Goal: Task Accomplishment & Management: Manage account settings

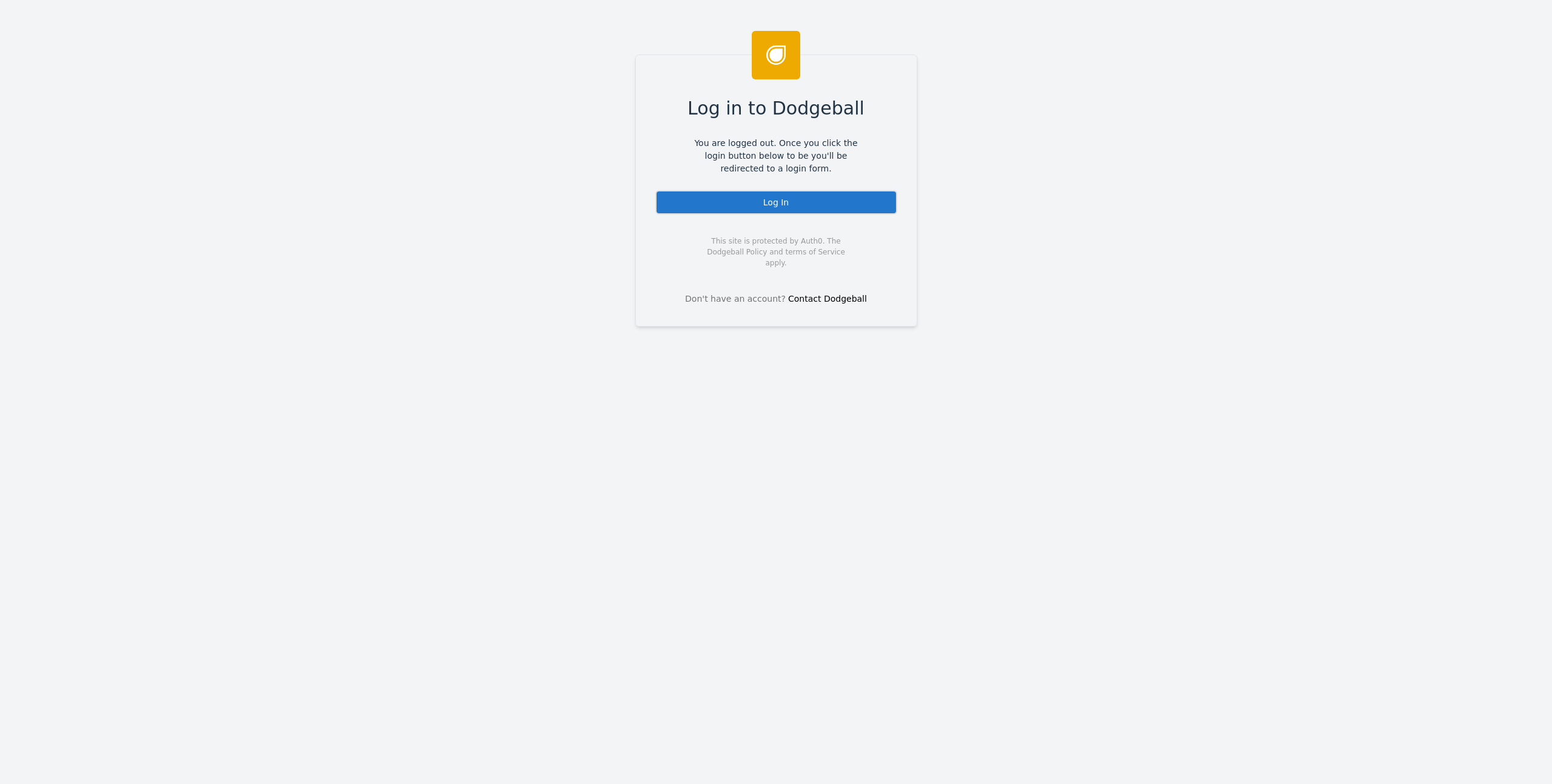
click at [729, 194] on div "Log In" at bounding box center [776, 202] width 242 height 25
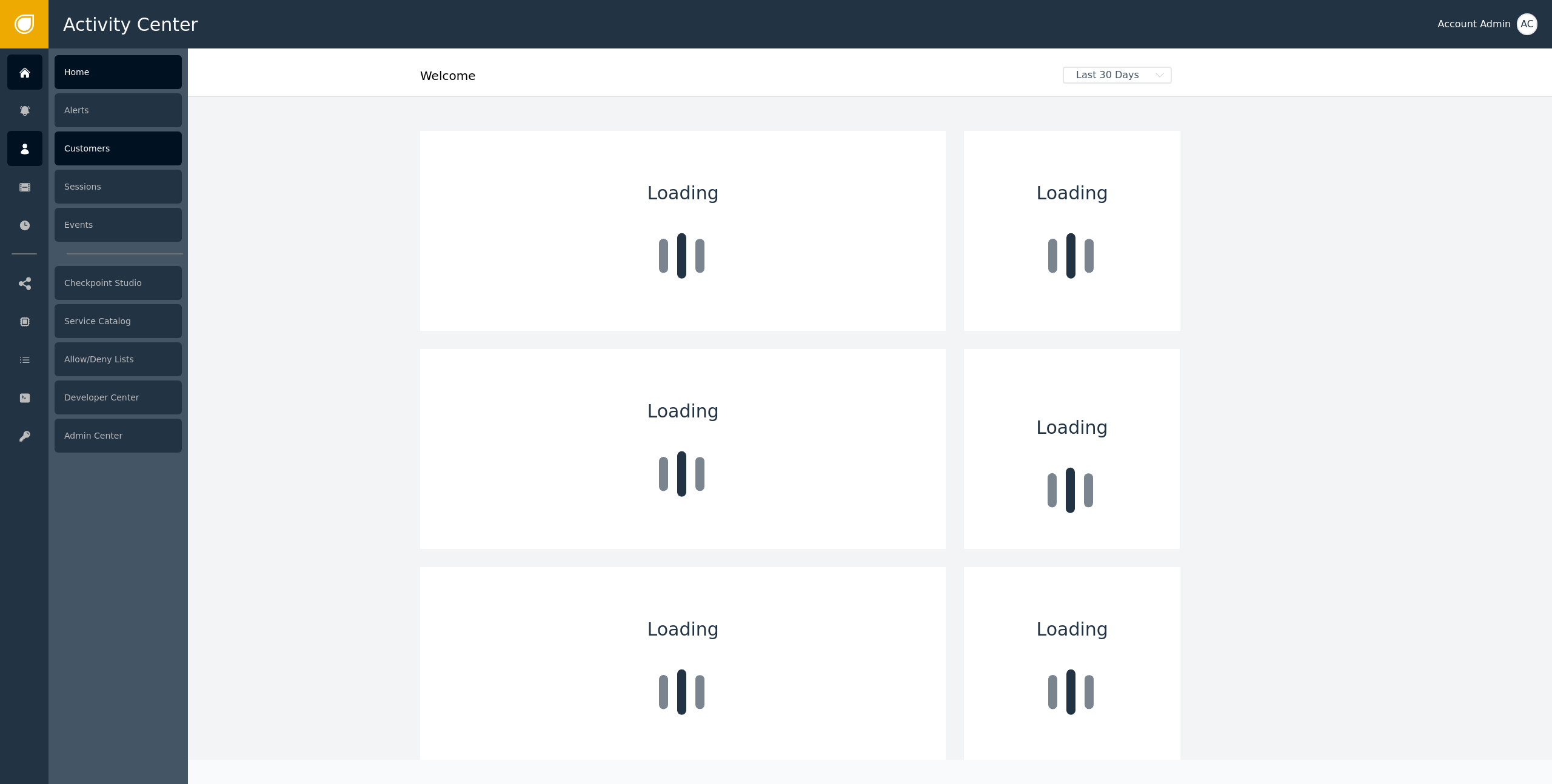
click at [23, 145] on icon at bounding box center [25, 149] width 8 height 11
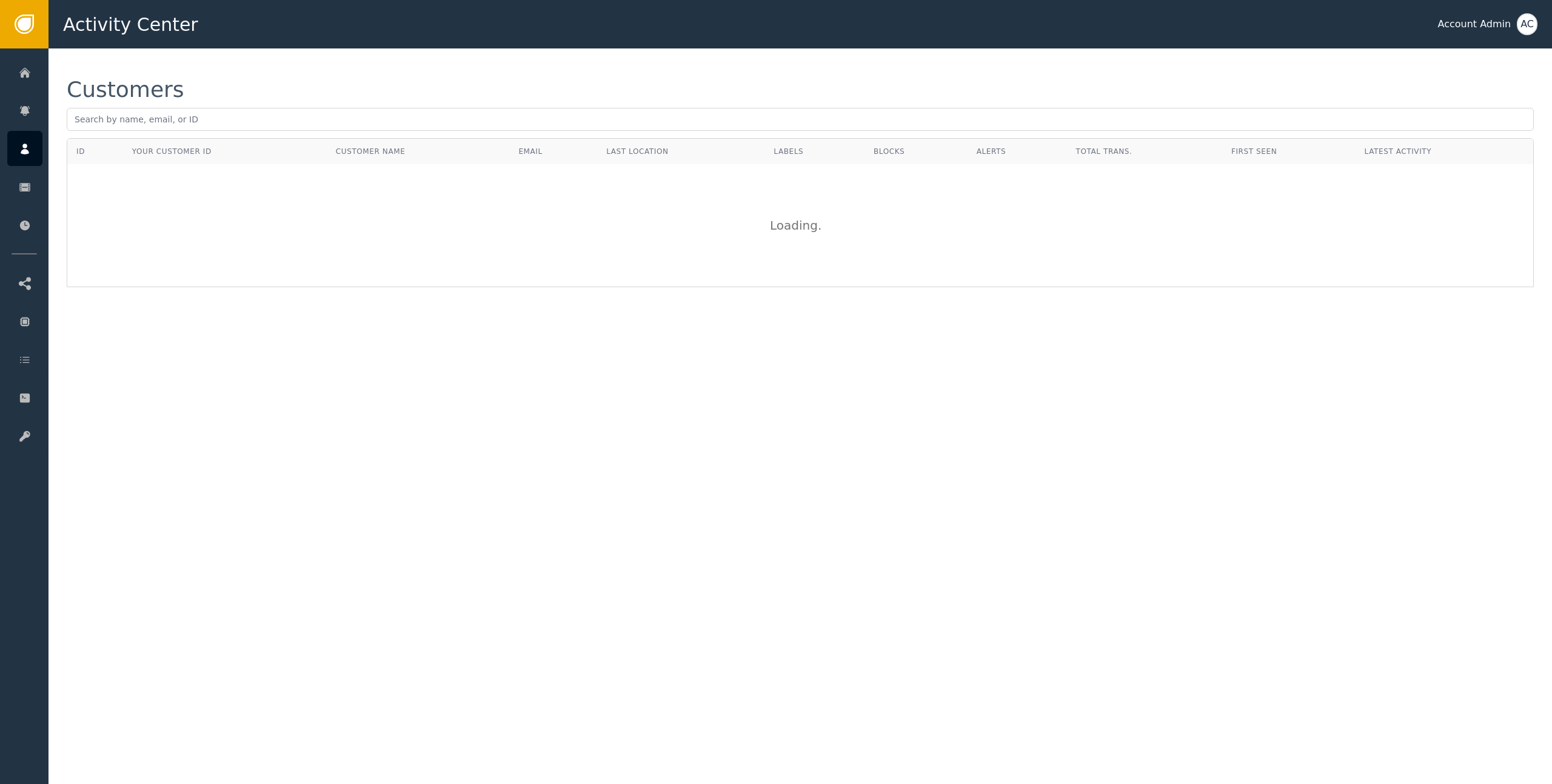
click at [147, 106] on div "Customers" at bounding box center [800, 108] width 1467 height 59
click at [150, 119] on input "text" at bounding box center [800, 119] width 1467 height 23
type input "b"
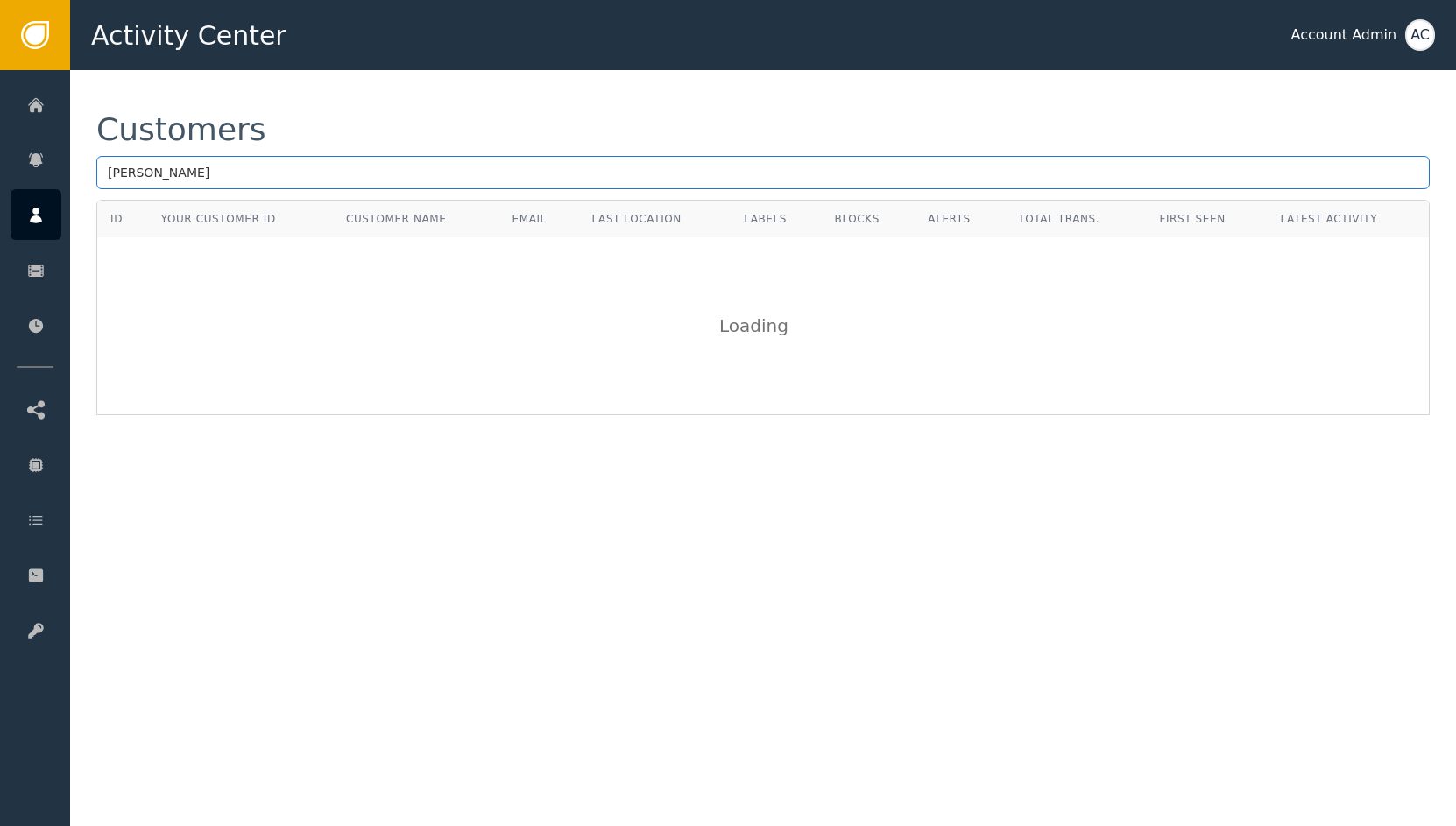
click at [343, 168] on input "[PERSON_NAME]" at bounding box center [763, 172] width 1334 height 34
click at [303, 169] on input "[PERSON_NAME].[PERSON_NAME]" at bounding box center [763, 172] width 1334 height 34
type input "[PERSON_NAME][EMAIL_ADDRESS][PERSON_NAME][PERSON_NAME][DOMAIN_NAME]"
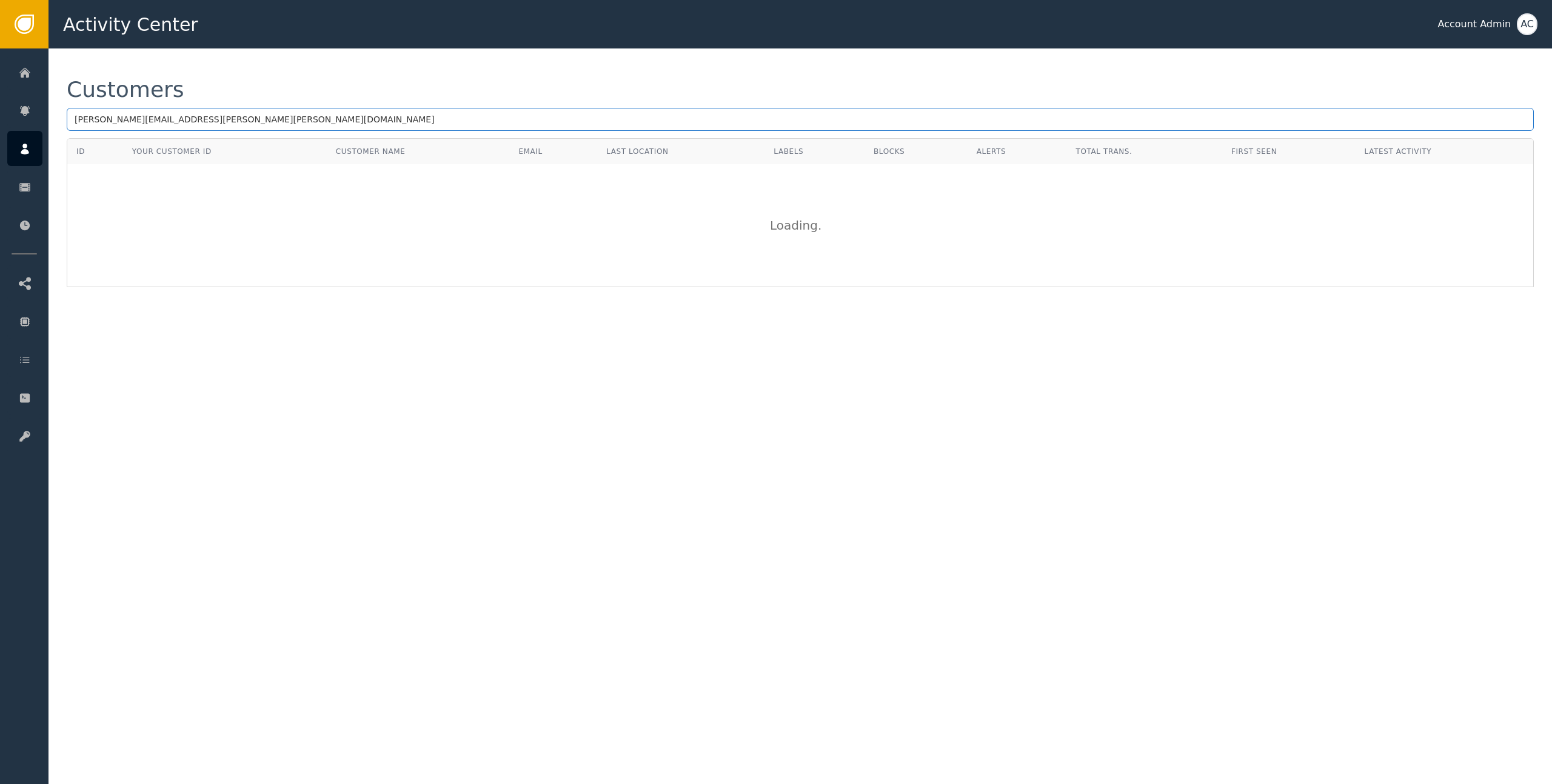
click at [220, 121] on input "[PERSON_NAME][EMAIL_ADDRESS][PERSON_NAME][PERSON_NAME][DOMAIN_NAME]" at bounding box center [800, 119] width 1467 height 23
click at [194, 123] on input "[PERSON_NAME][EMAIL_ADDRESS][PERSON_NAME][PERSON_NAME][DOMAIN_NAME]" at bounding box center [800, 119] width 1467 height 23
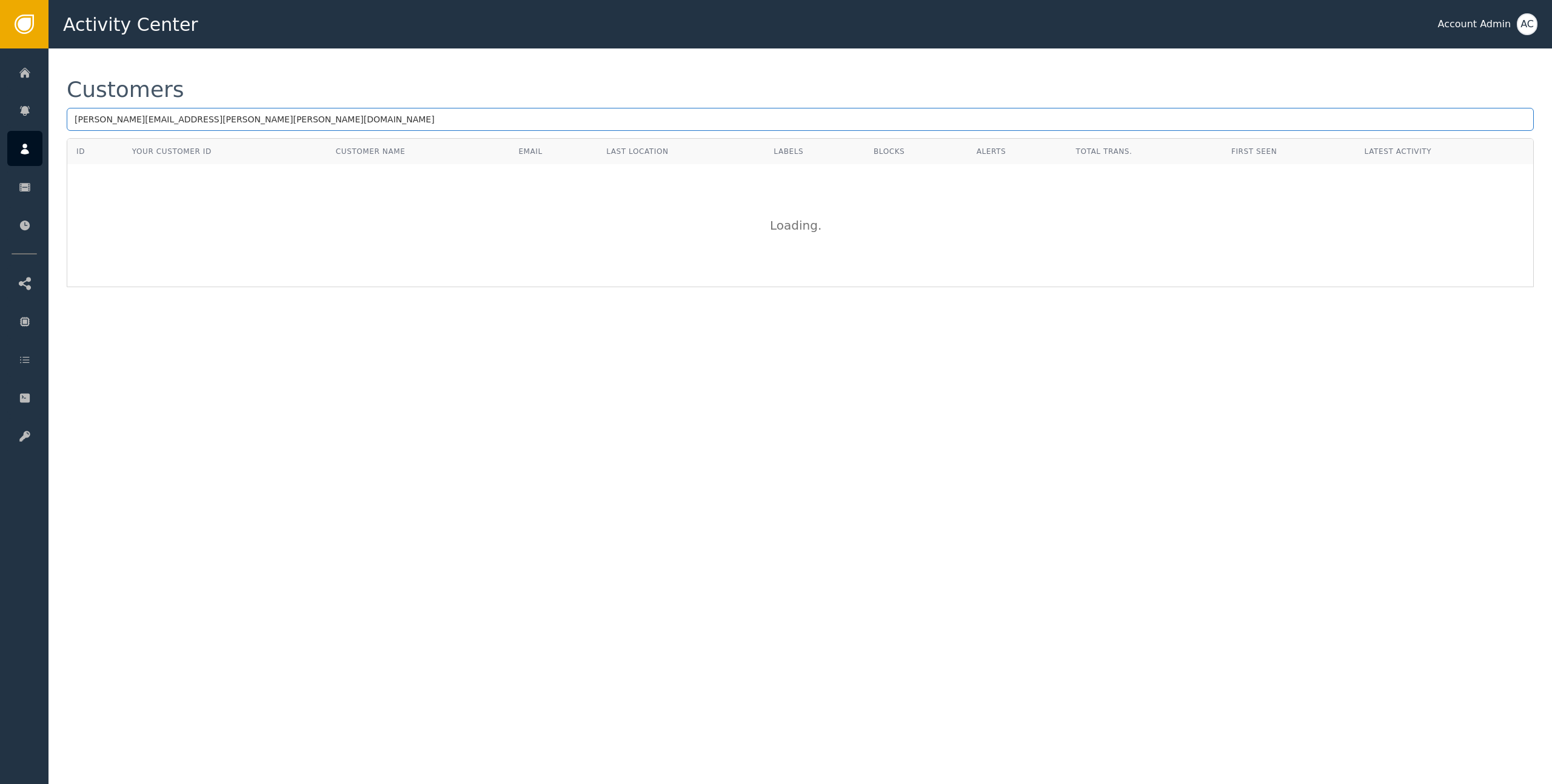
click at [194, 123] on input "[PERSON_NAME][EMAIL_ADDRESS][PERSON_NAME][PERSON_NAME][DOMAIN_NAME]" at bounding box center [800, 119] width 1467 height 23
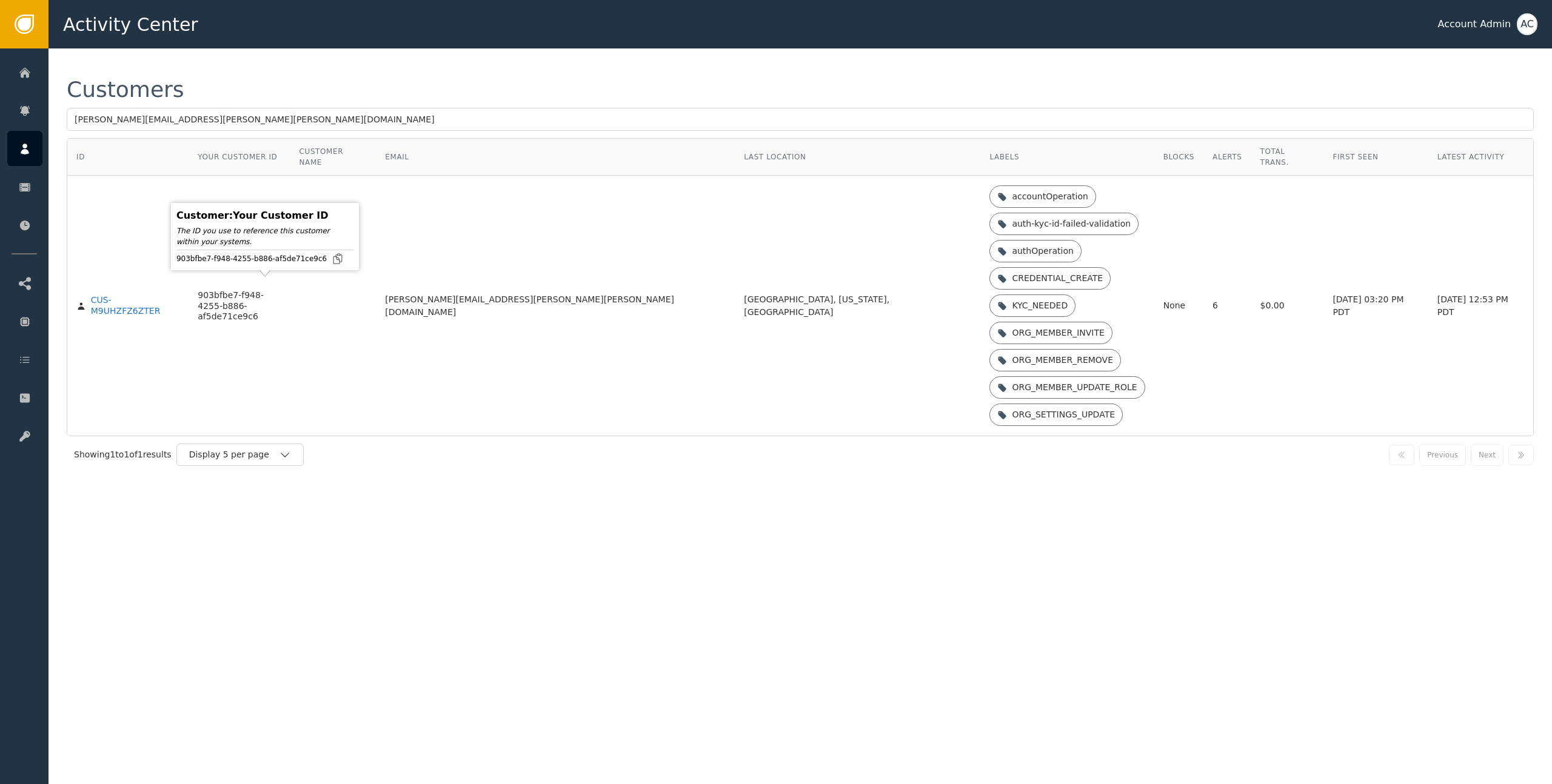
click at [559, 436] on div "Showing 1 to 1 of 1 results Display 5 per page Previous Next" at bounding box center [800, 455] width 1467 height 37
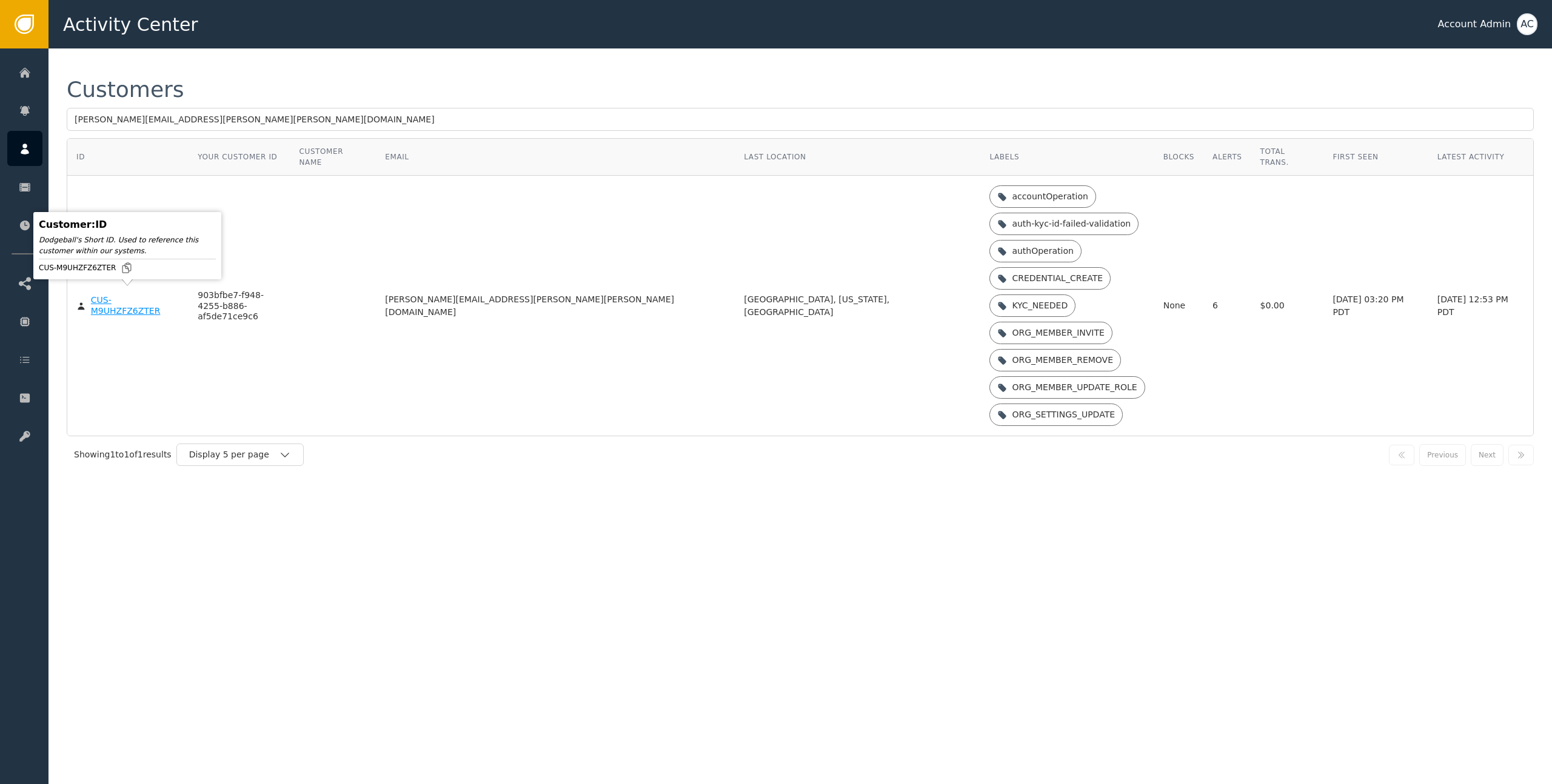
click at [134, 295] on div "CUS-M9UHZFZ6ZTER" at bounding box center [135, 305] width 89 height 21
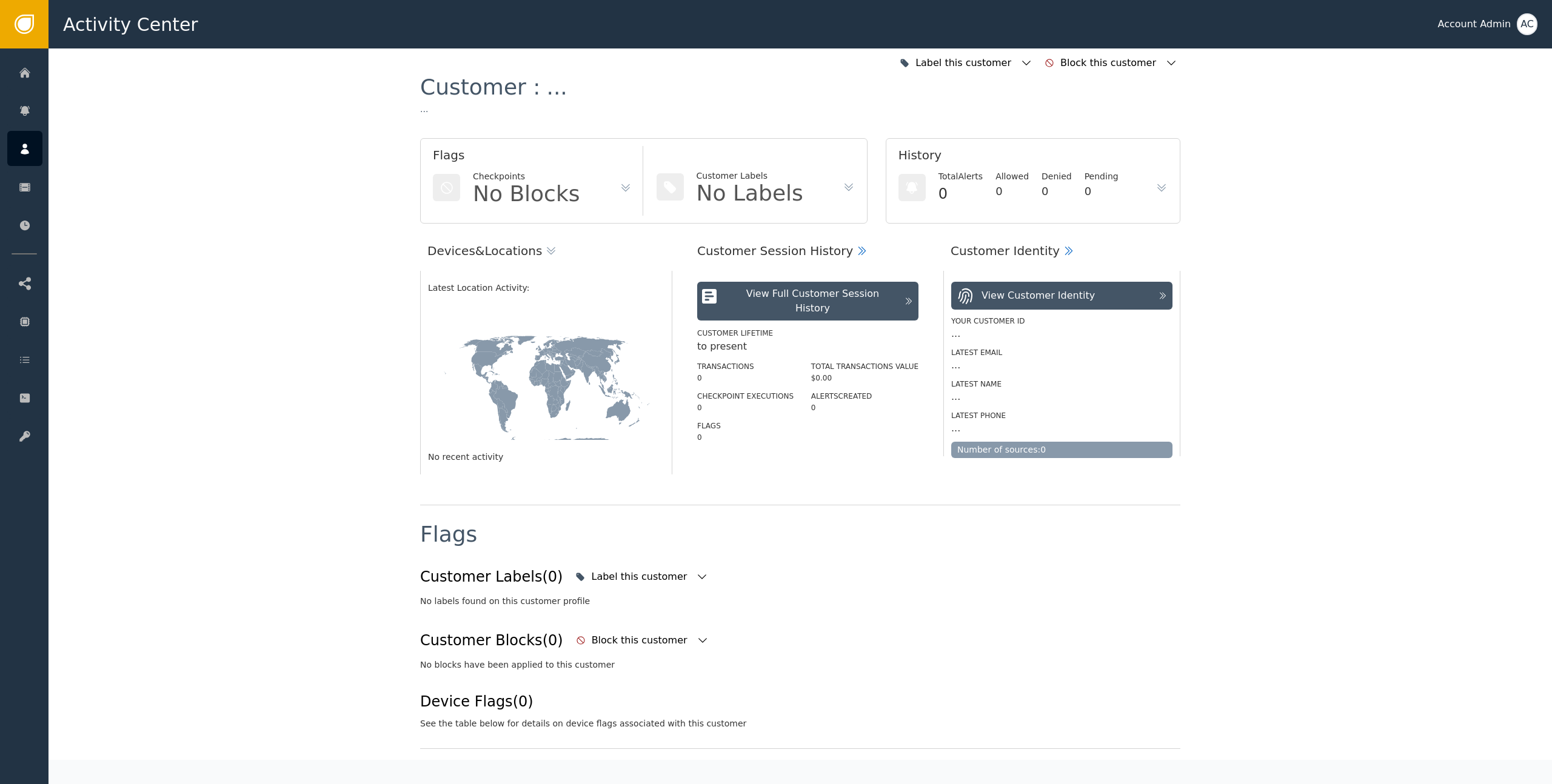
scroll to position [5, 0]
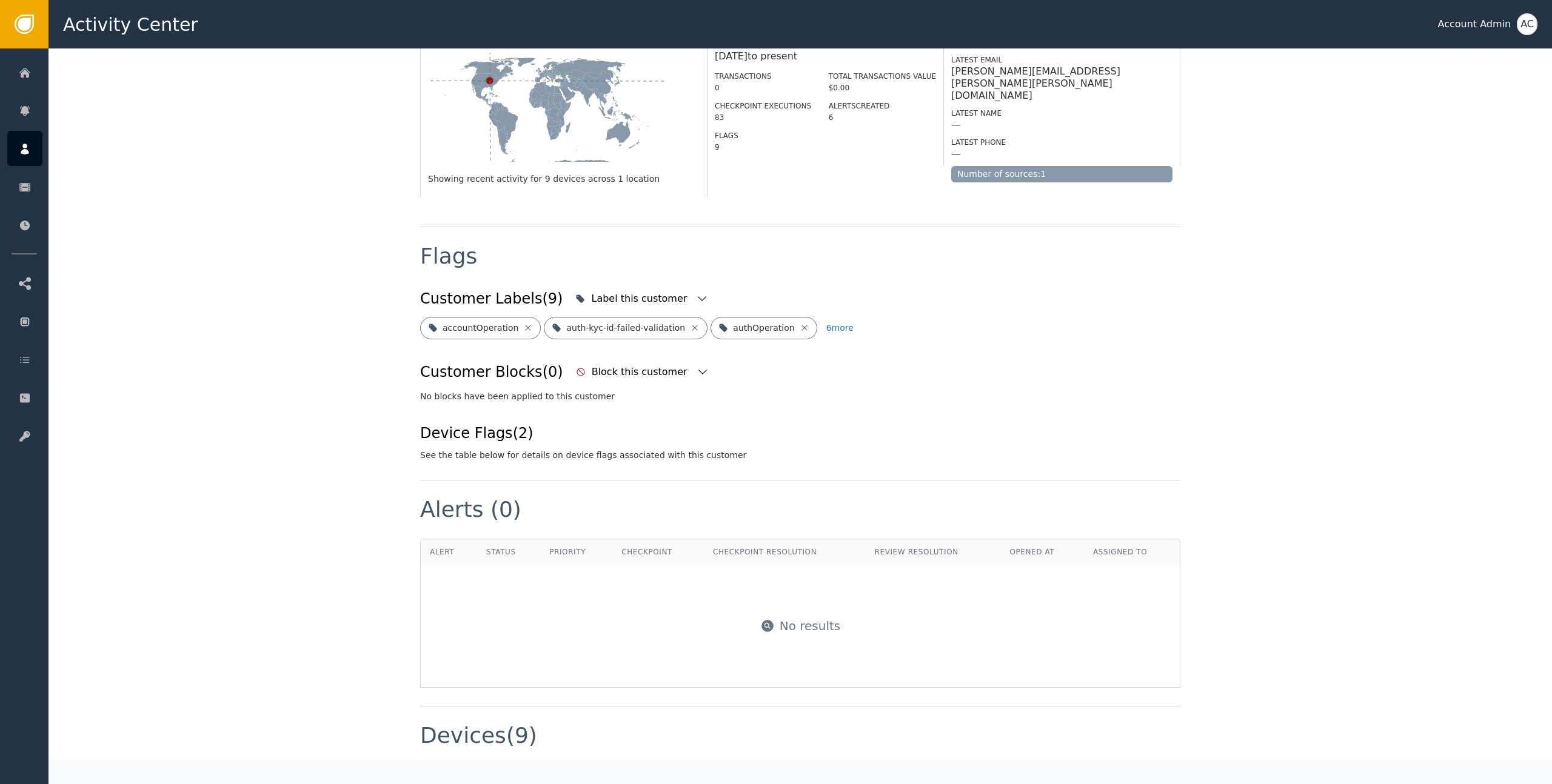
scroll to position [292, 0]
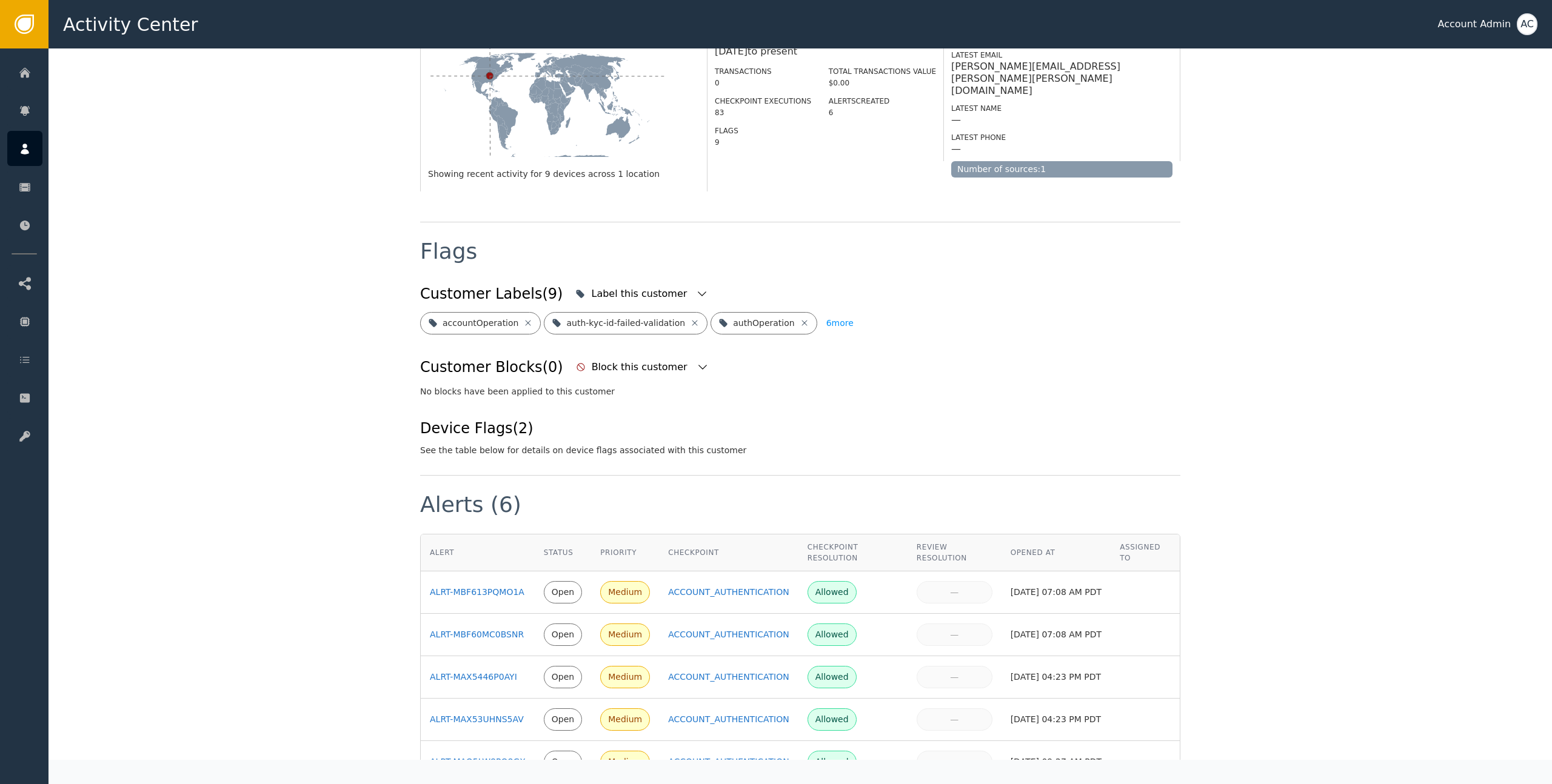
click at [826, 312] on button "6 more" at bounding box center [840, 323] width 27 height 22
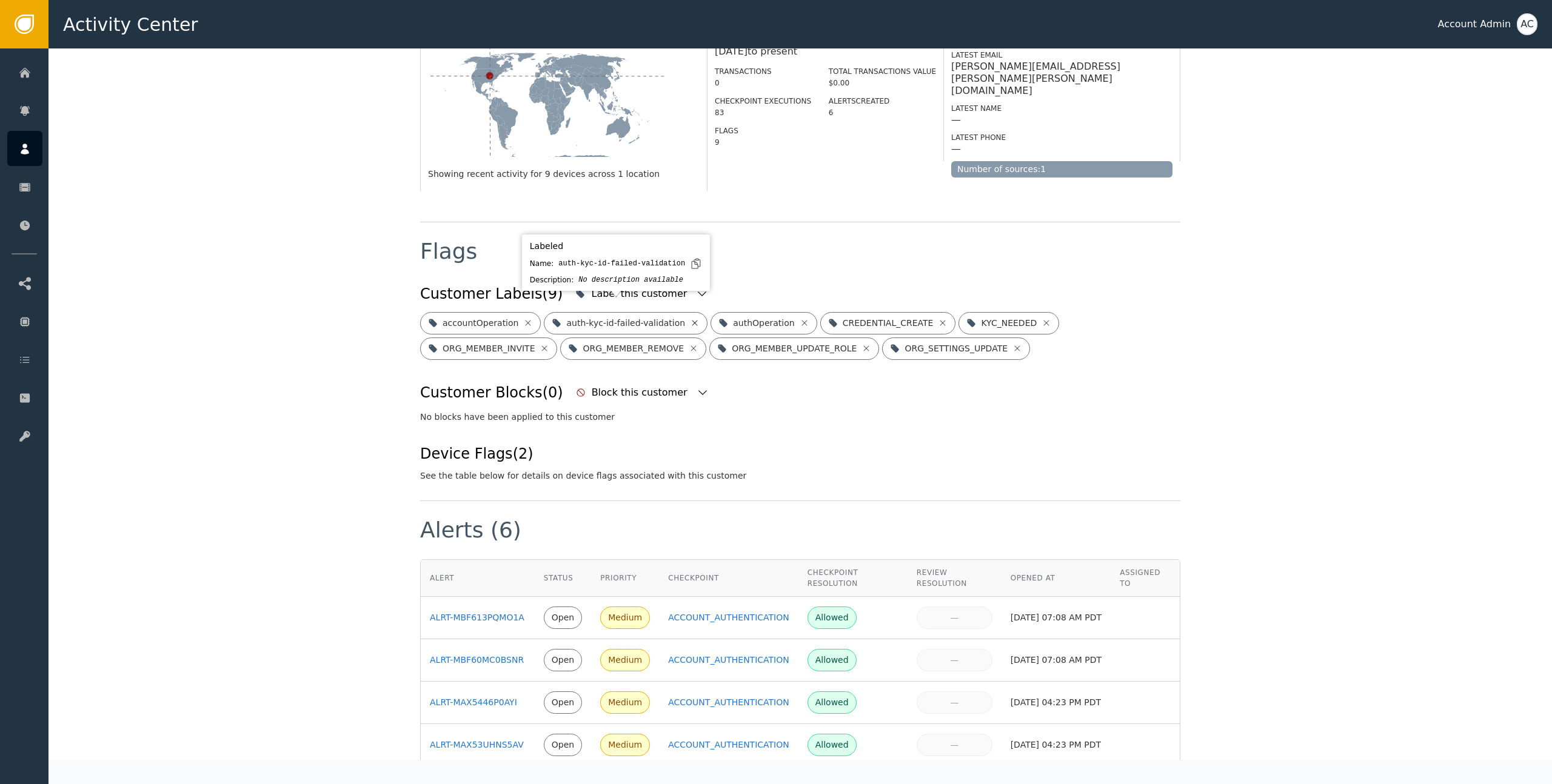
click at [692, 320] on icon at bounding box center [695, 322] width 5 height 5
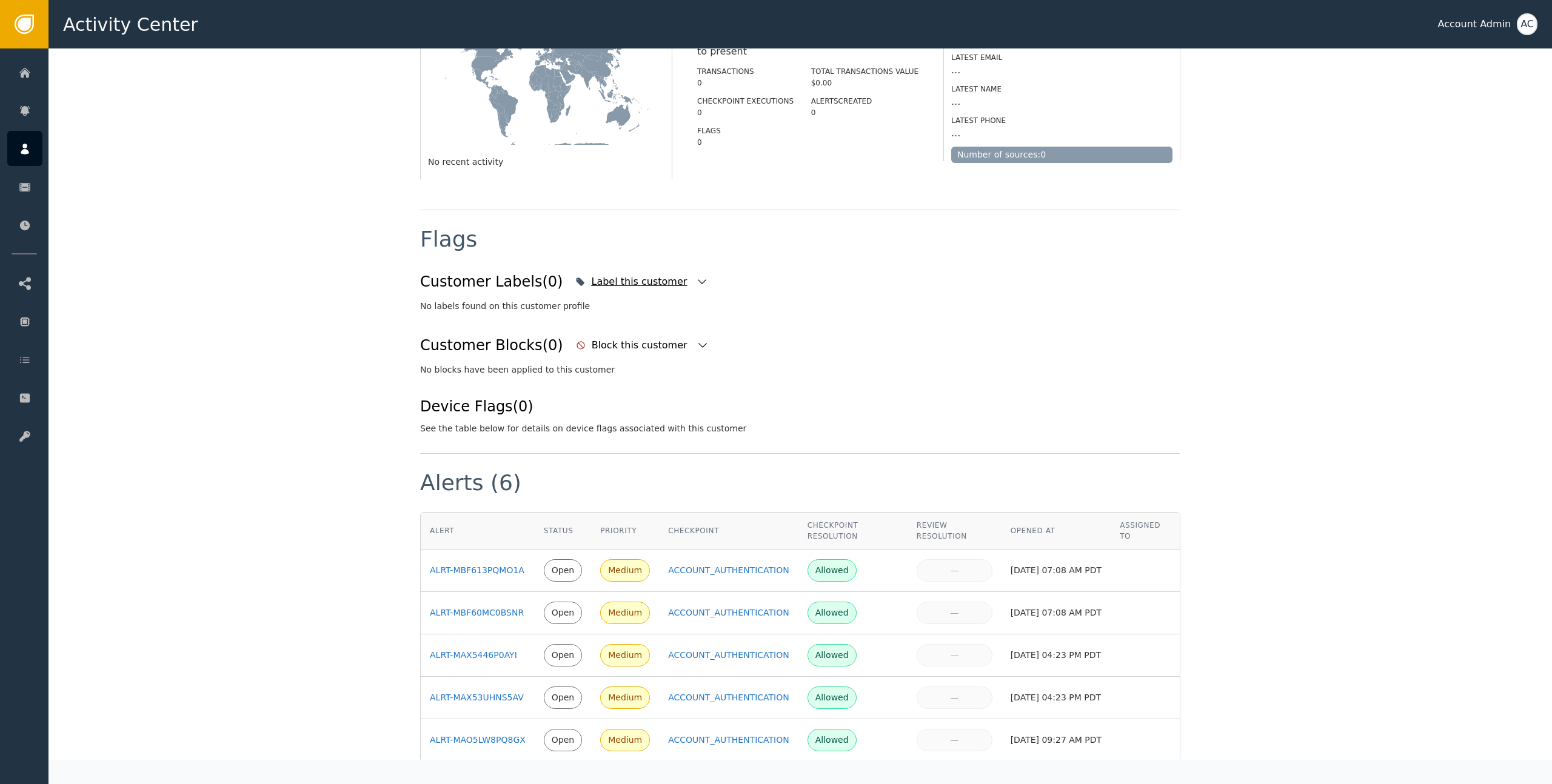
click at [614, 286] on div "Label this customer" at bounding box center [640, 282] width 99 height 14
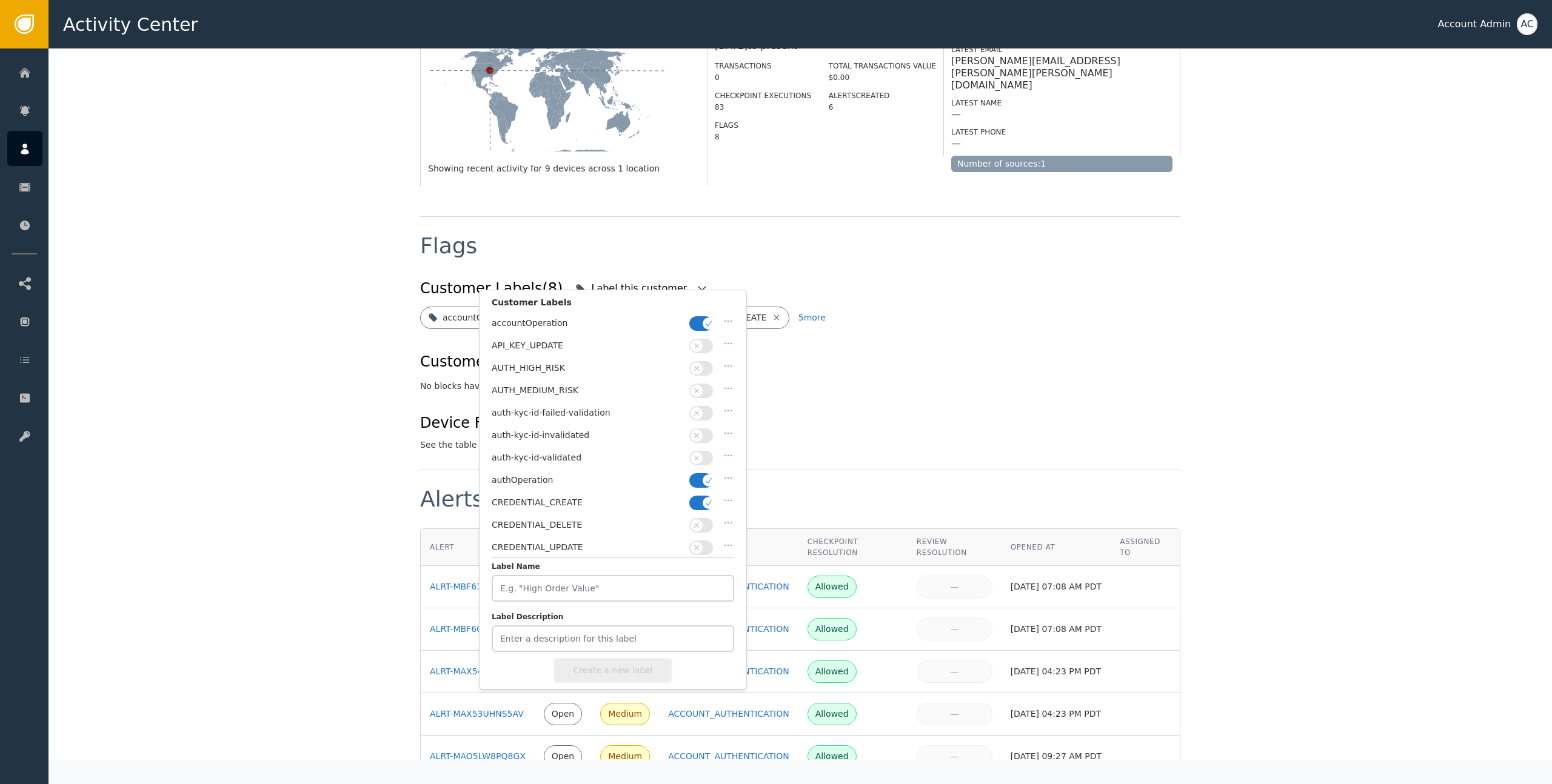
scroll to position [292, 0]
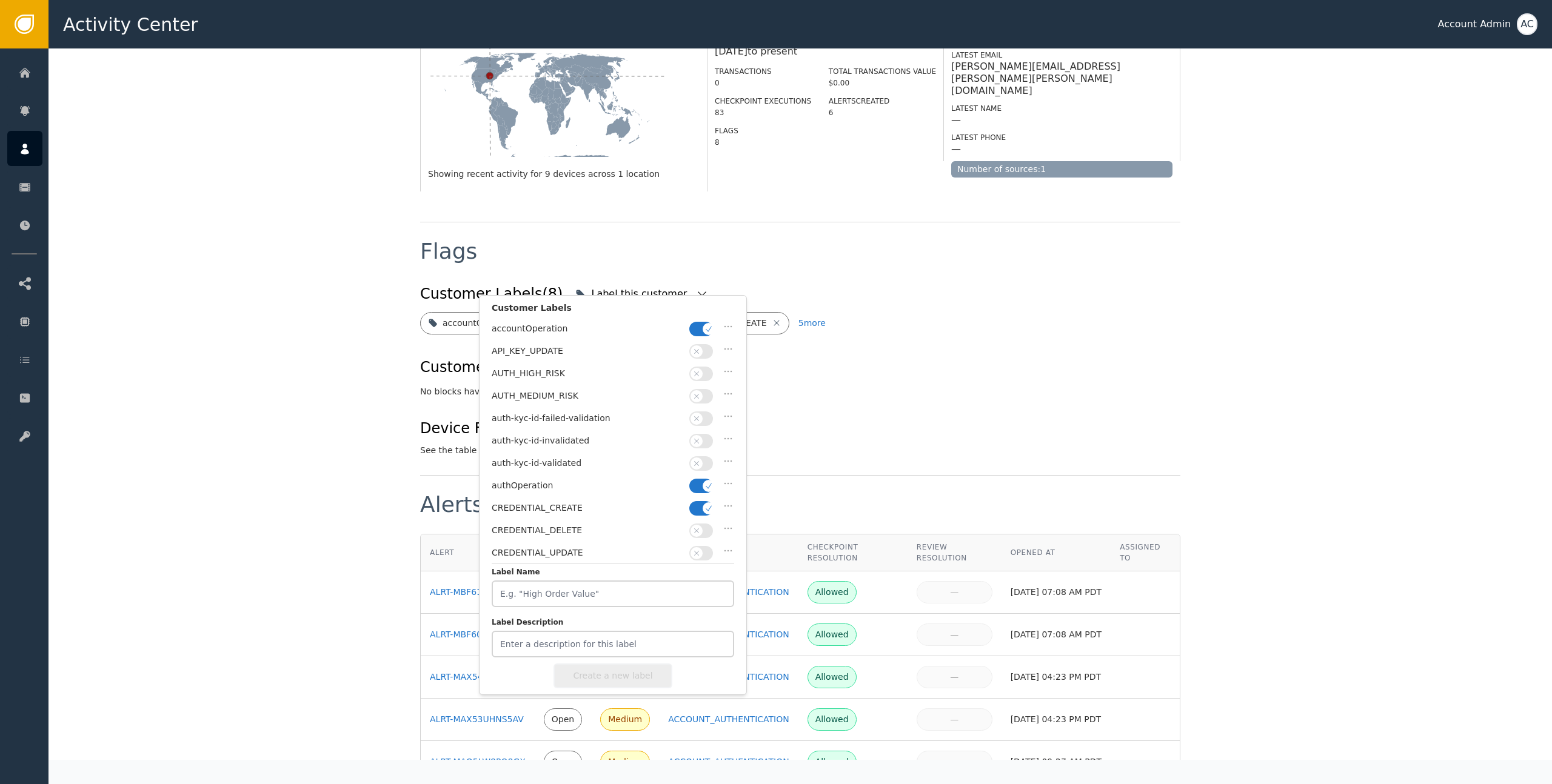
drag, startPoint x: 965, startPoint y: 394, endPoint x: 953, endPoint y: 380, distance: 18.4
click at [965, 393] on div "Customer Labels (8) Label this customer Customer Labels accountOperation API_KE…" at bounding box center [800, 369] width 760 height 177
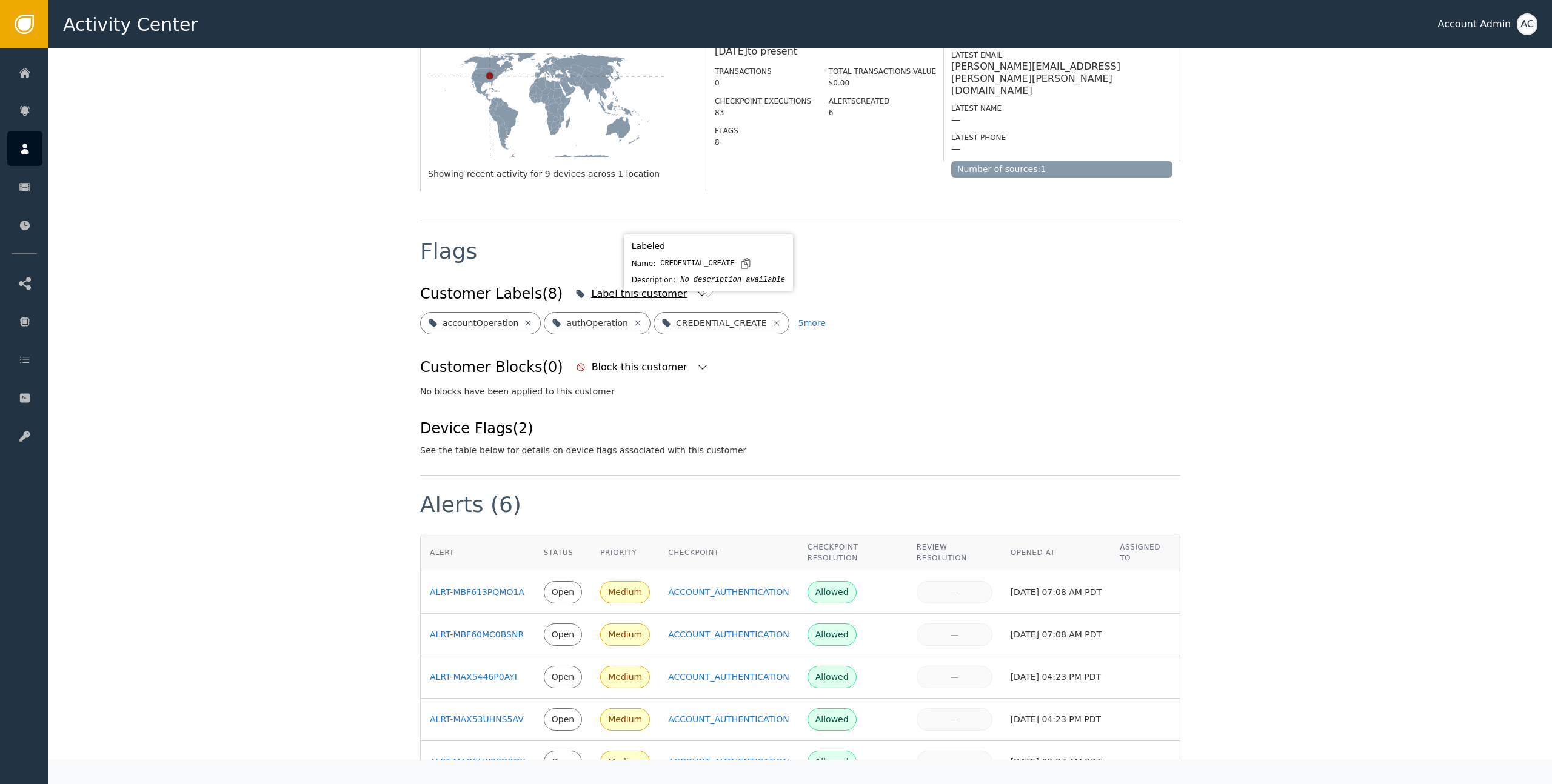
click at [616, 290] on div "Label this customer" at bounding box center [642, 294] width 139 height 27
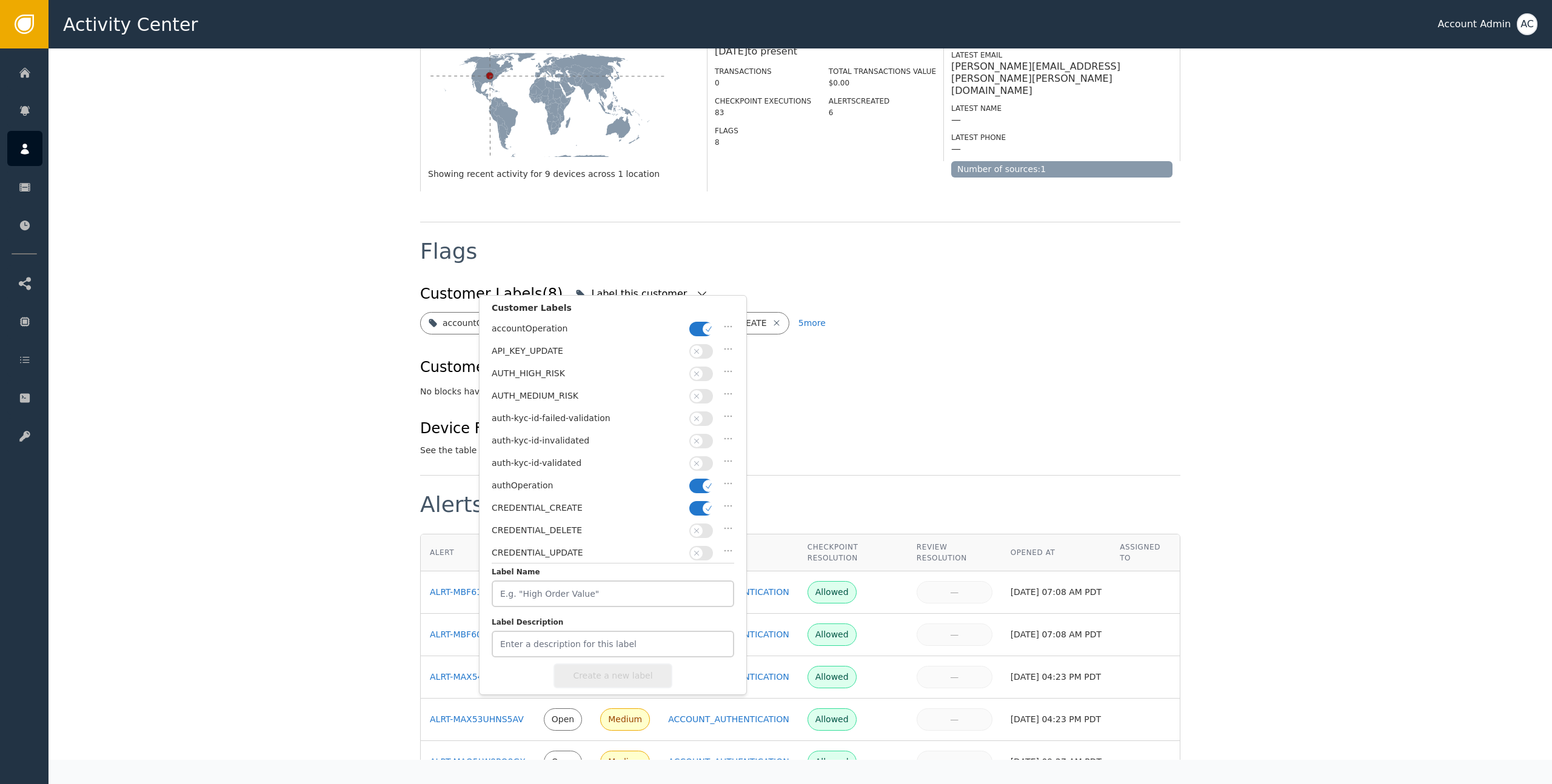
click at [695, 459] on icon "button" at bounding box center [696, 464] width 8 height 8
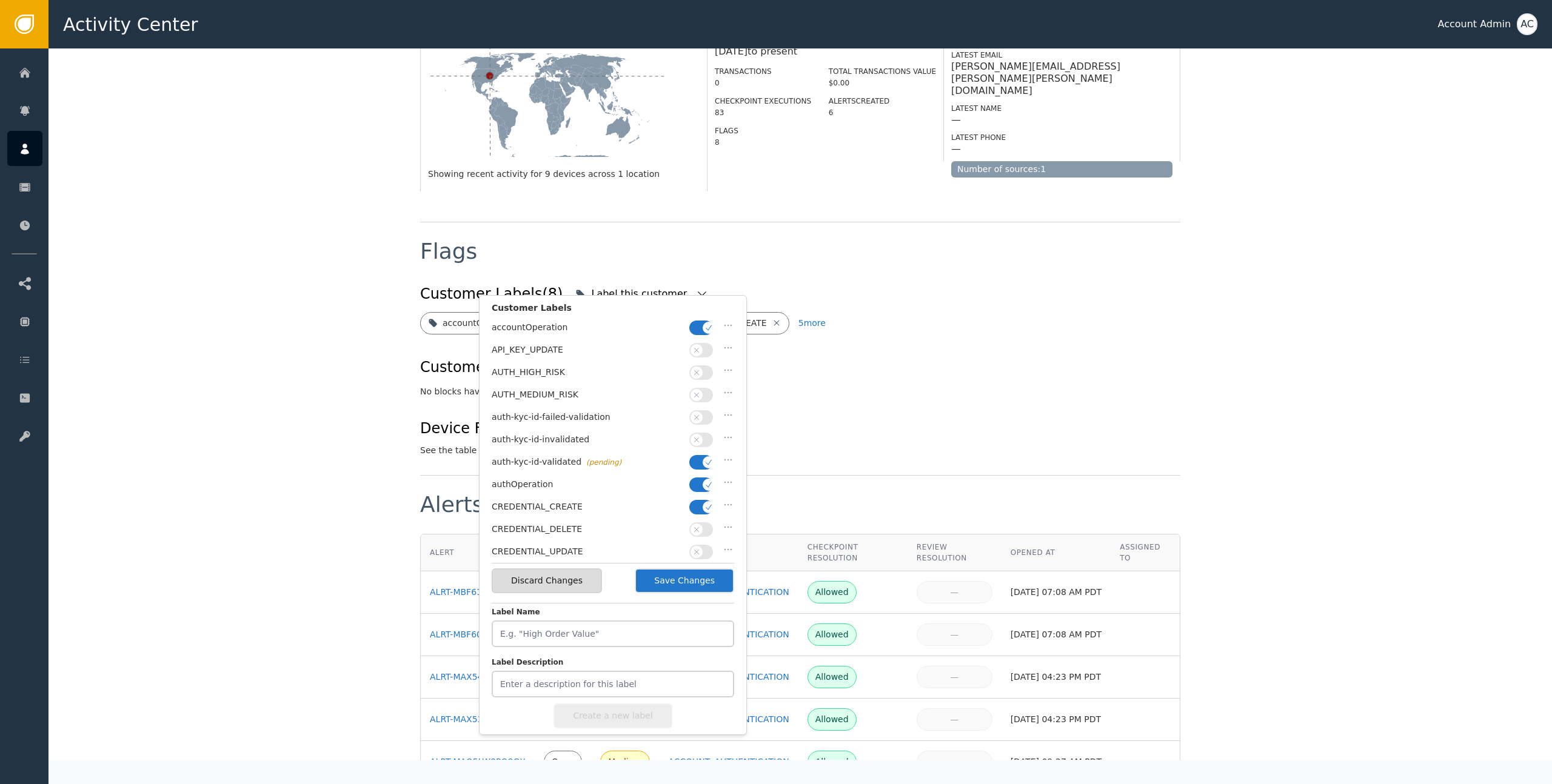
scroll to position [0, 0]
click at [681, 577] on button "Save Changes" at bounding box center [685, 581] width 100 height 25
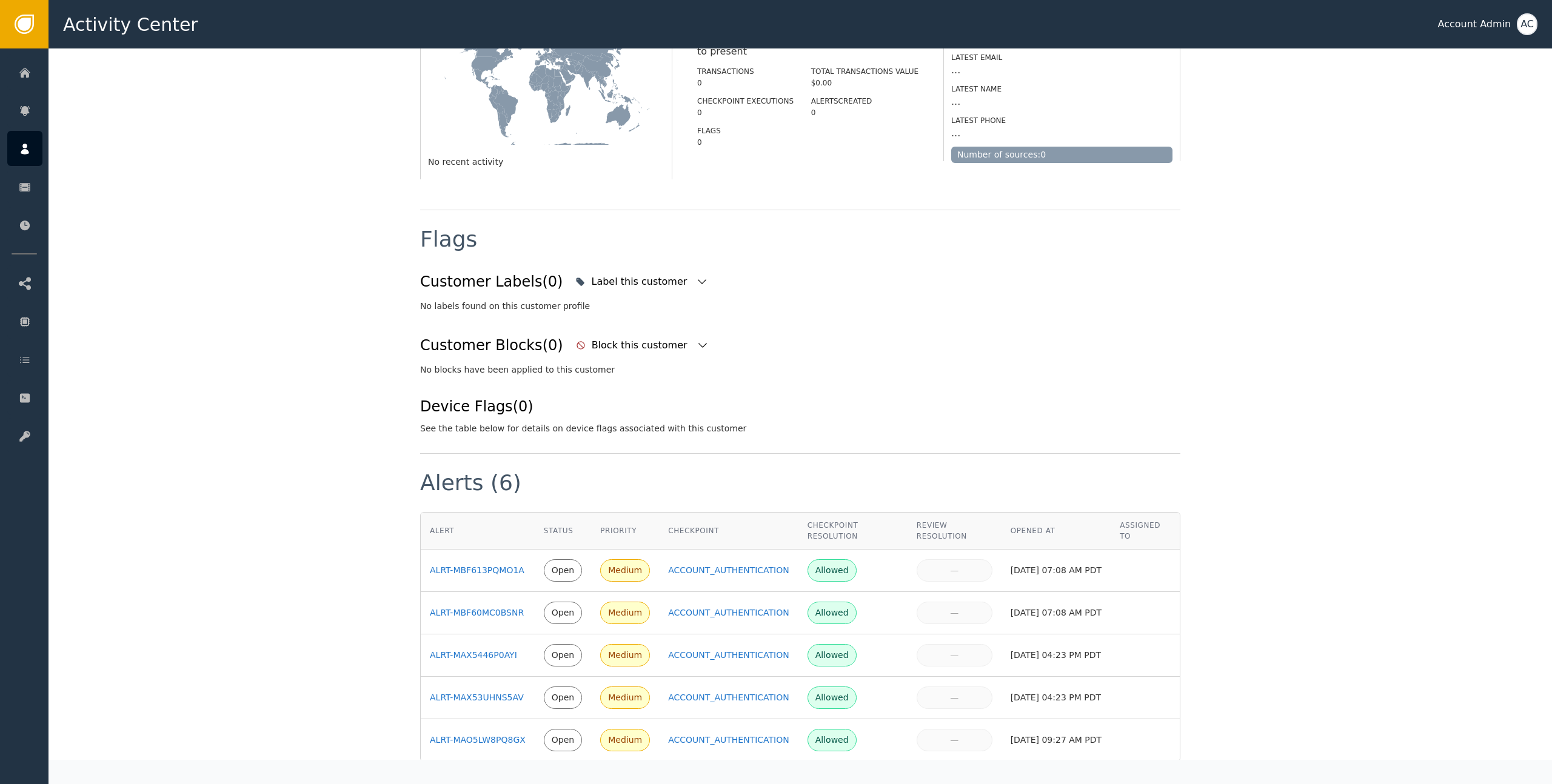
scroll to position [292, 0]
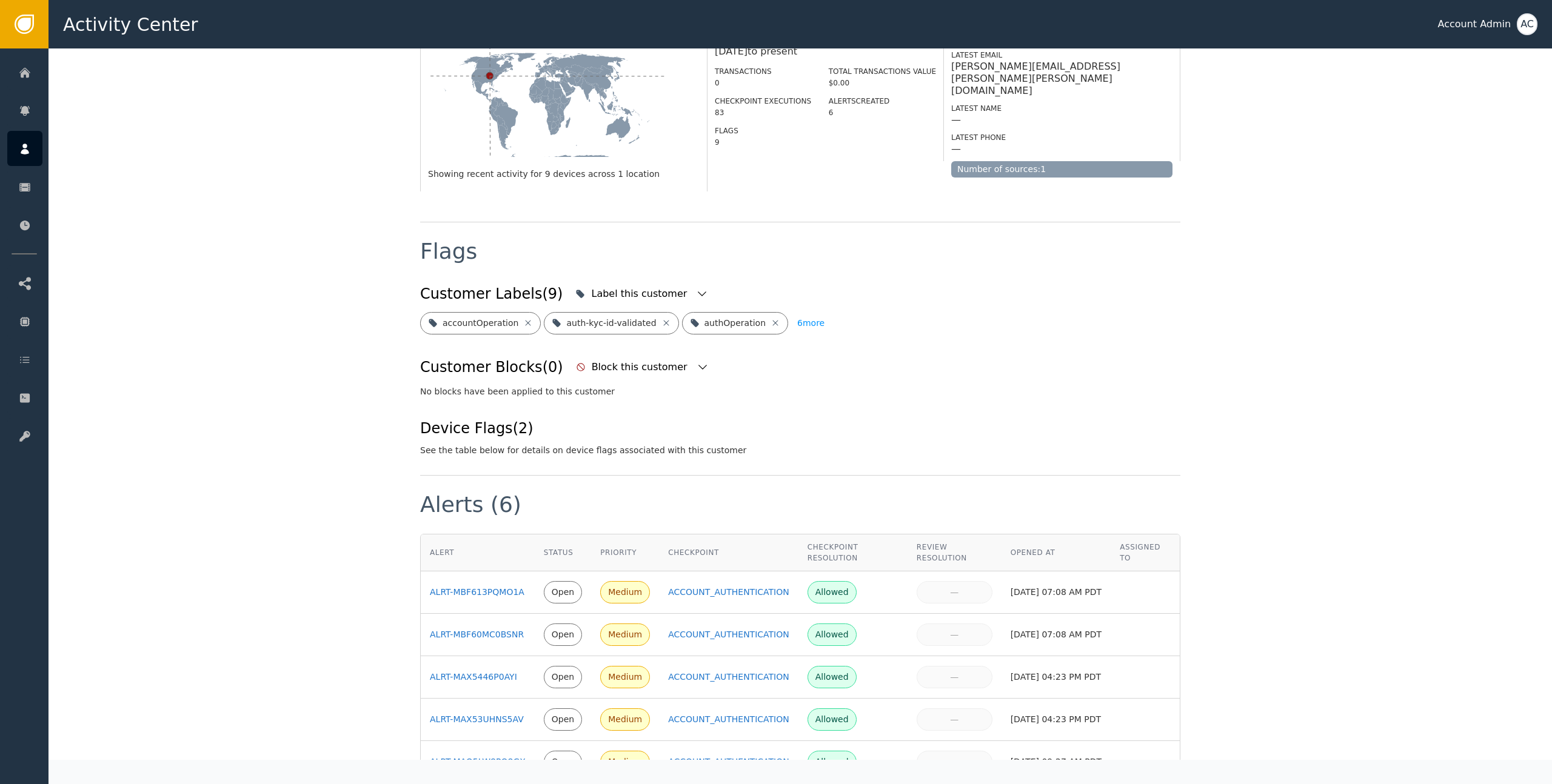
click at [805, 312] on button "6 more" at bounding box center [811, 323] width 27 height 22
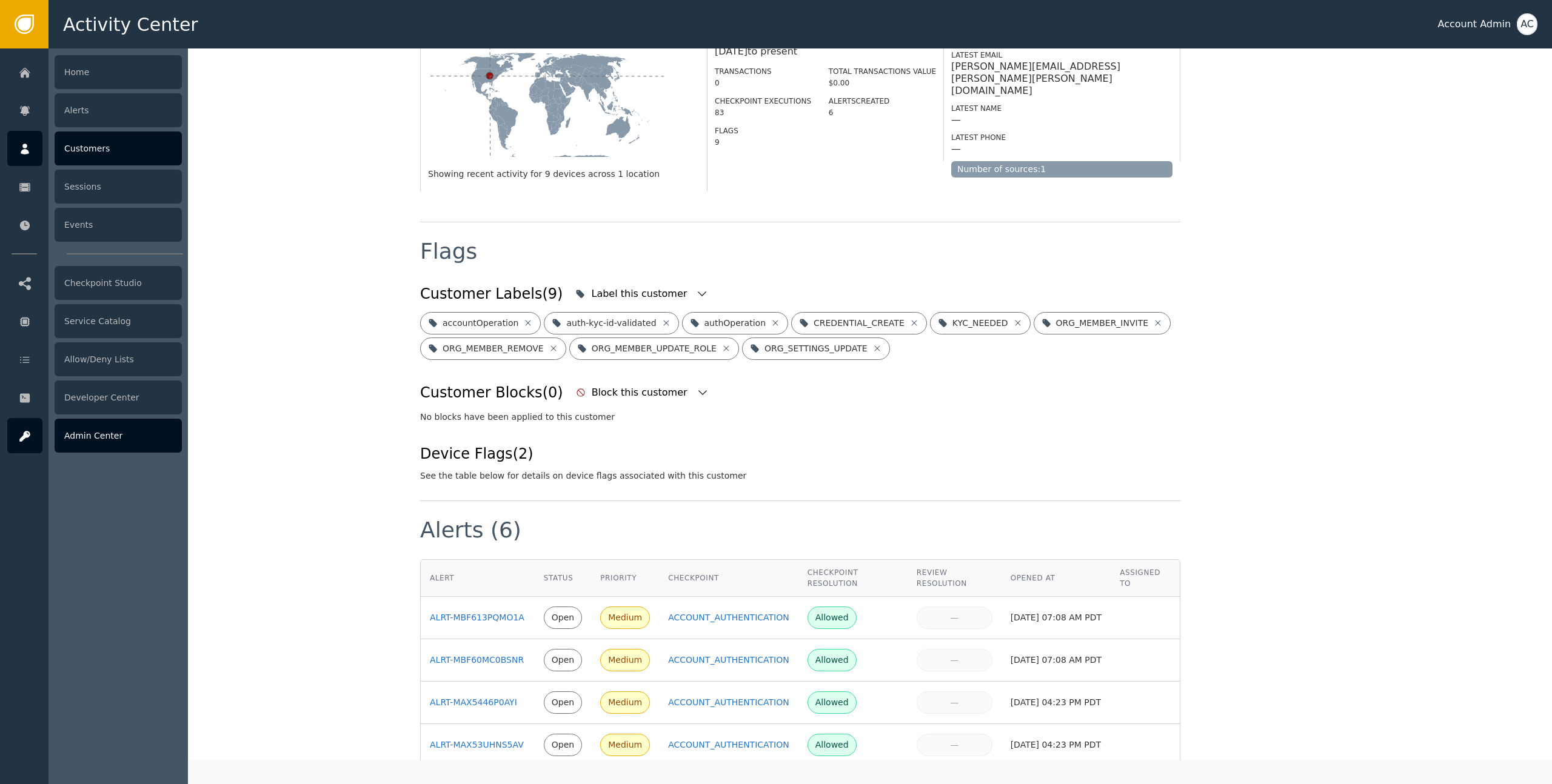
click at [101, 438] on div "Admin Center" at bounding box center [118, 436] width 128 height 34
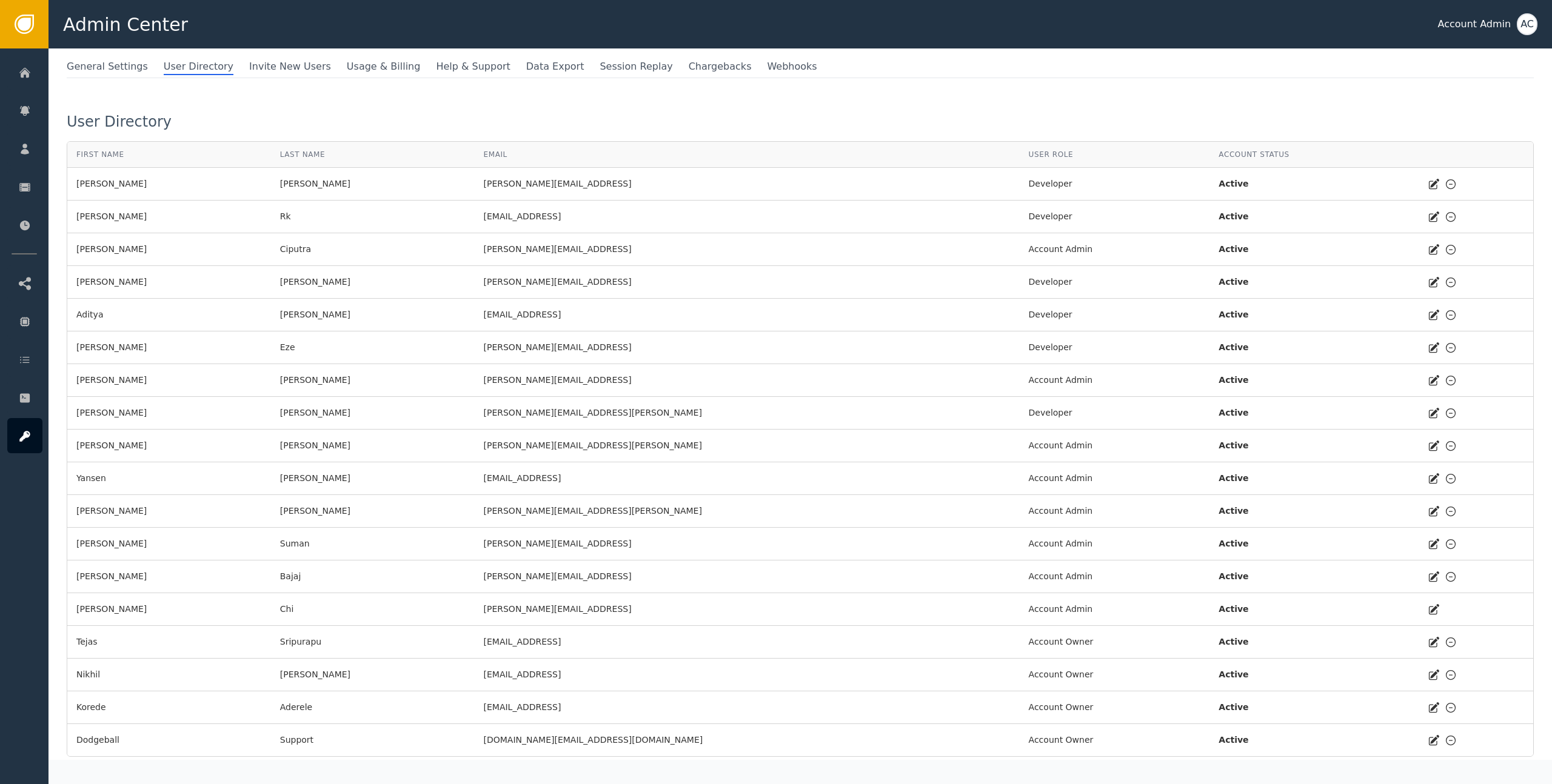
scroll to position [117, 0]
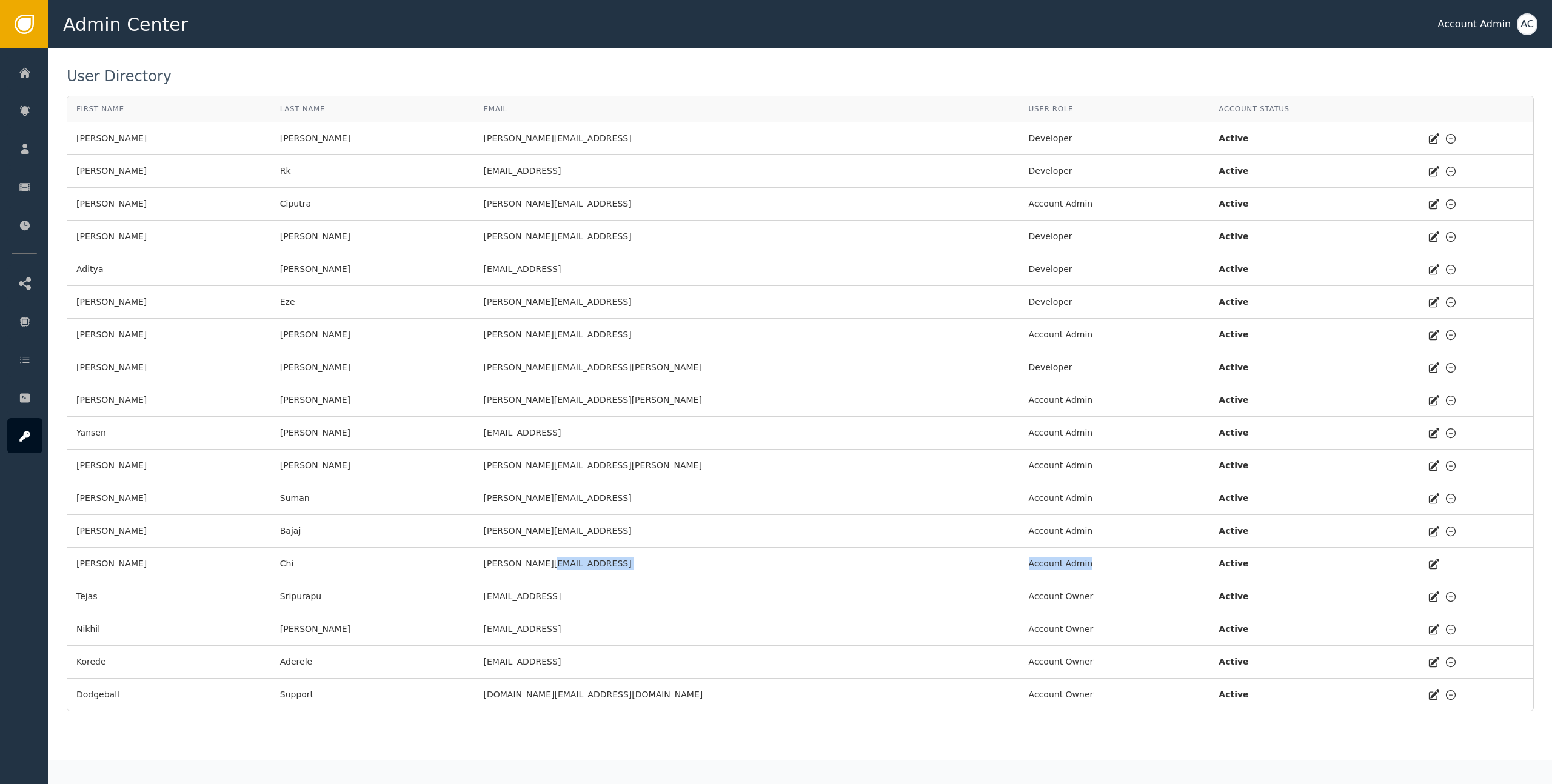
drag, startPoint x: 976, startPoint y: 565, endPoint x: 867, endPoint y: 563, distance: 109.0
click at [867, 563] on tr "[PERSON_NAME] [PERSON_NAME][EMAIL_ADDRESS] Account Admin Active" at bounding box center [801, 564] width 1466 height 33
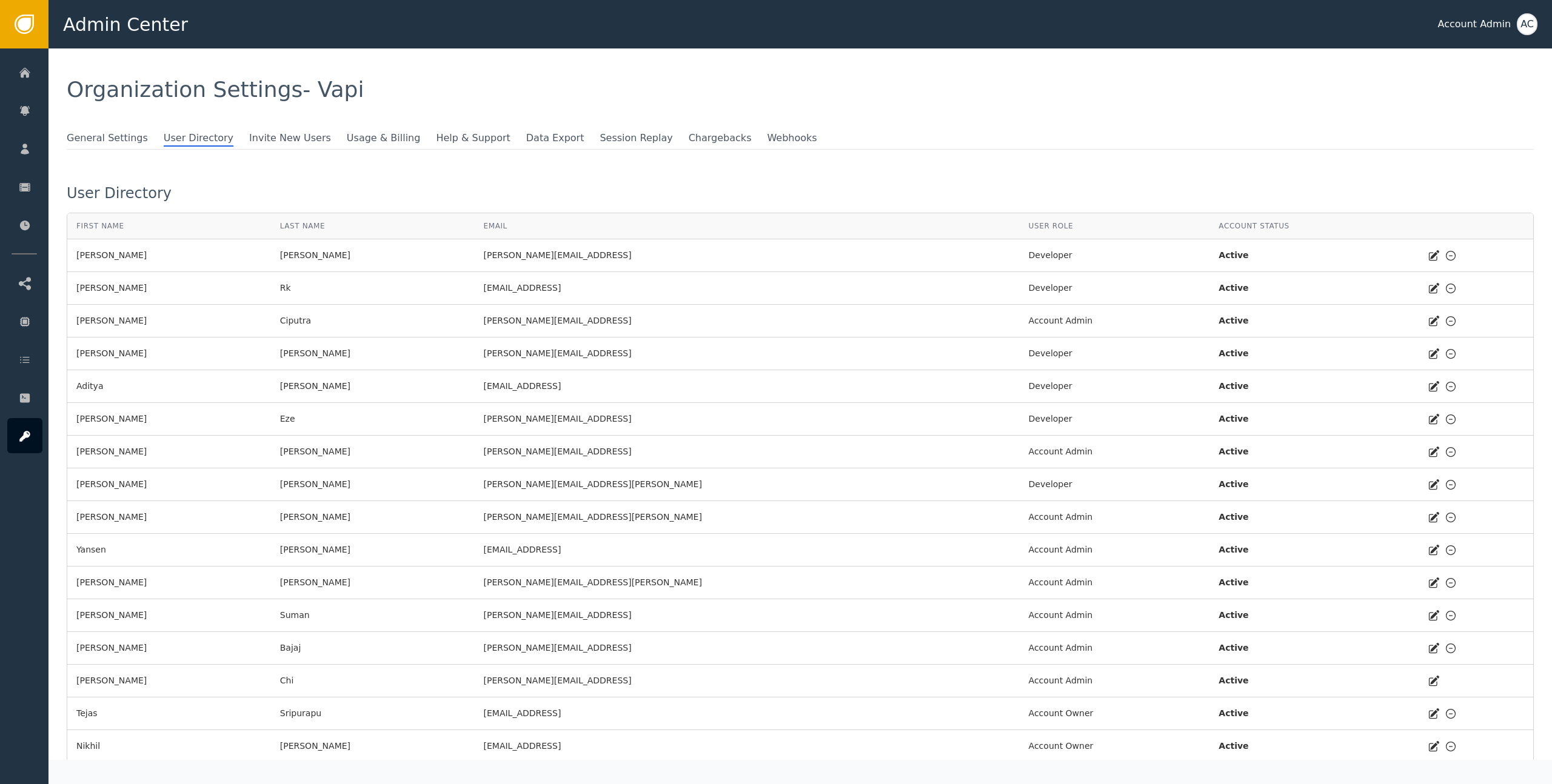
click at [270, 151] on div "General Settings User Directory Invite New Users Usage & Billing Help & Support…" at bounding box center [800, 479] width 1467 height 697
click at [269, 132] on span "Invite New Users" at bounding box center [290, 138] width 82 height 16
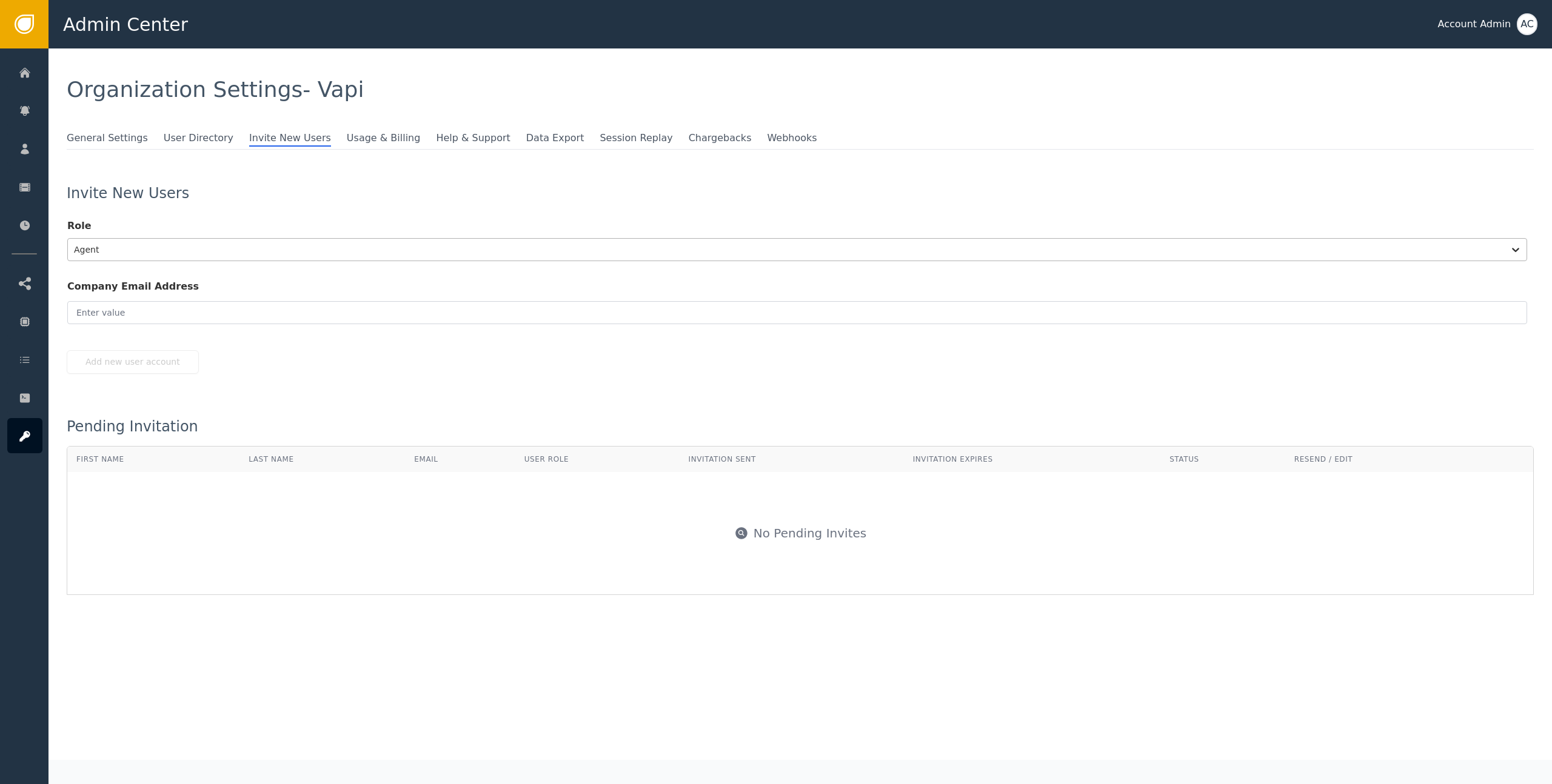
click at [116, 251] on div at bounding box center [786, 250] width 1424 height 17
click at [139, 278] on div "Account Admin" at bounding box center [143, 280] width 150 height 22
click at [194, 324] on input "email" at bounding box center [797, 313] width 1460 height 23
click at [166, 363] on button "Add new user account" at bounding box center [133, 362] width 132 height 24
type input "[EMAIL_ADDRESS]"
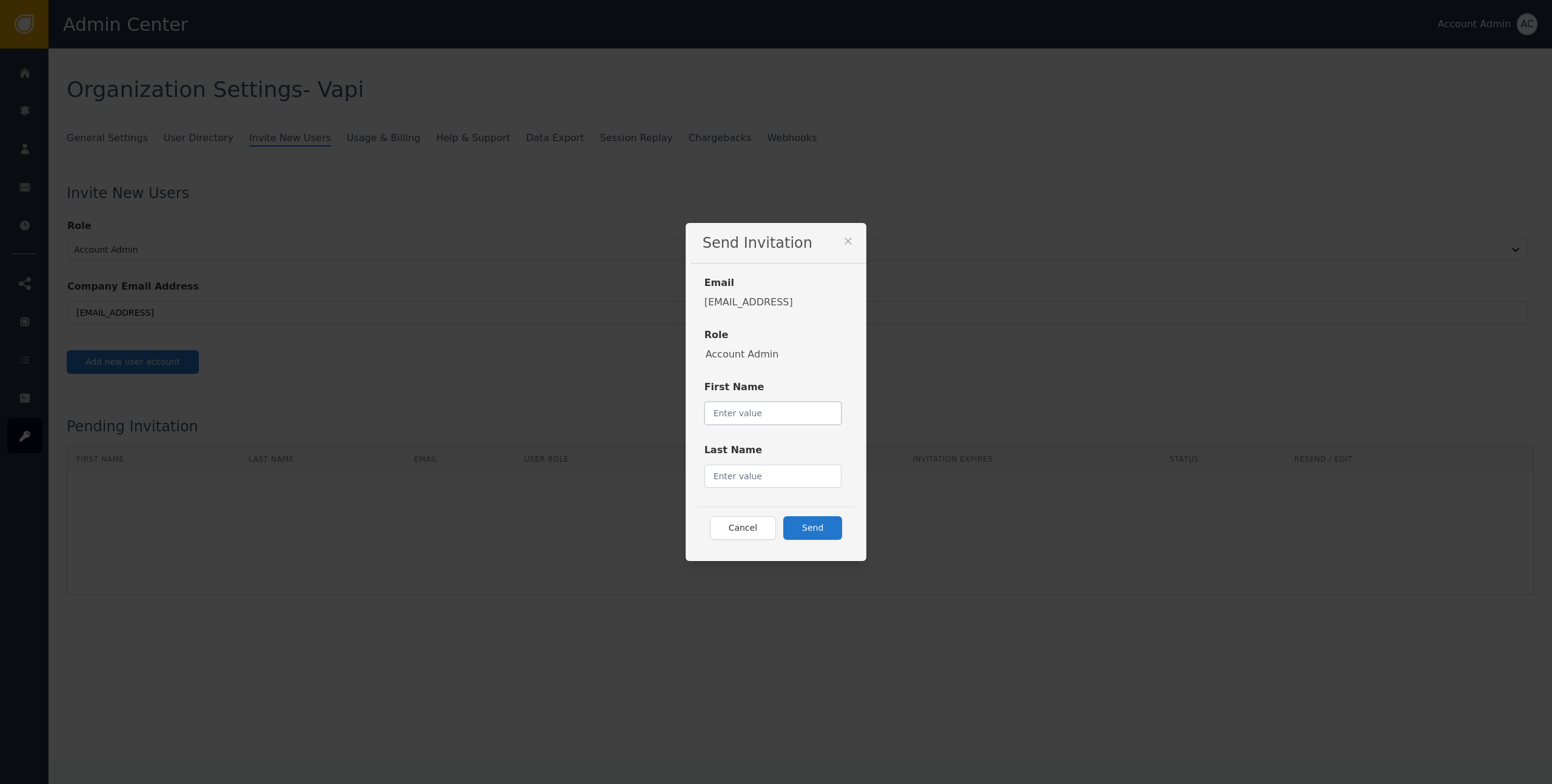
click at [743, 417] on input "text" at bounding box center [773, 413] width 138 height 23
type input "Roshan"
type input "Manjaly"
click at [829, 527] on button "Send" at bounding box center [813, 528] width 59 height 24
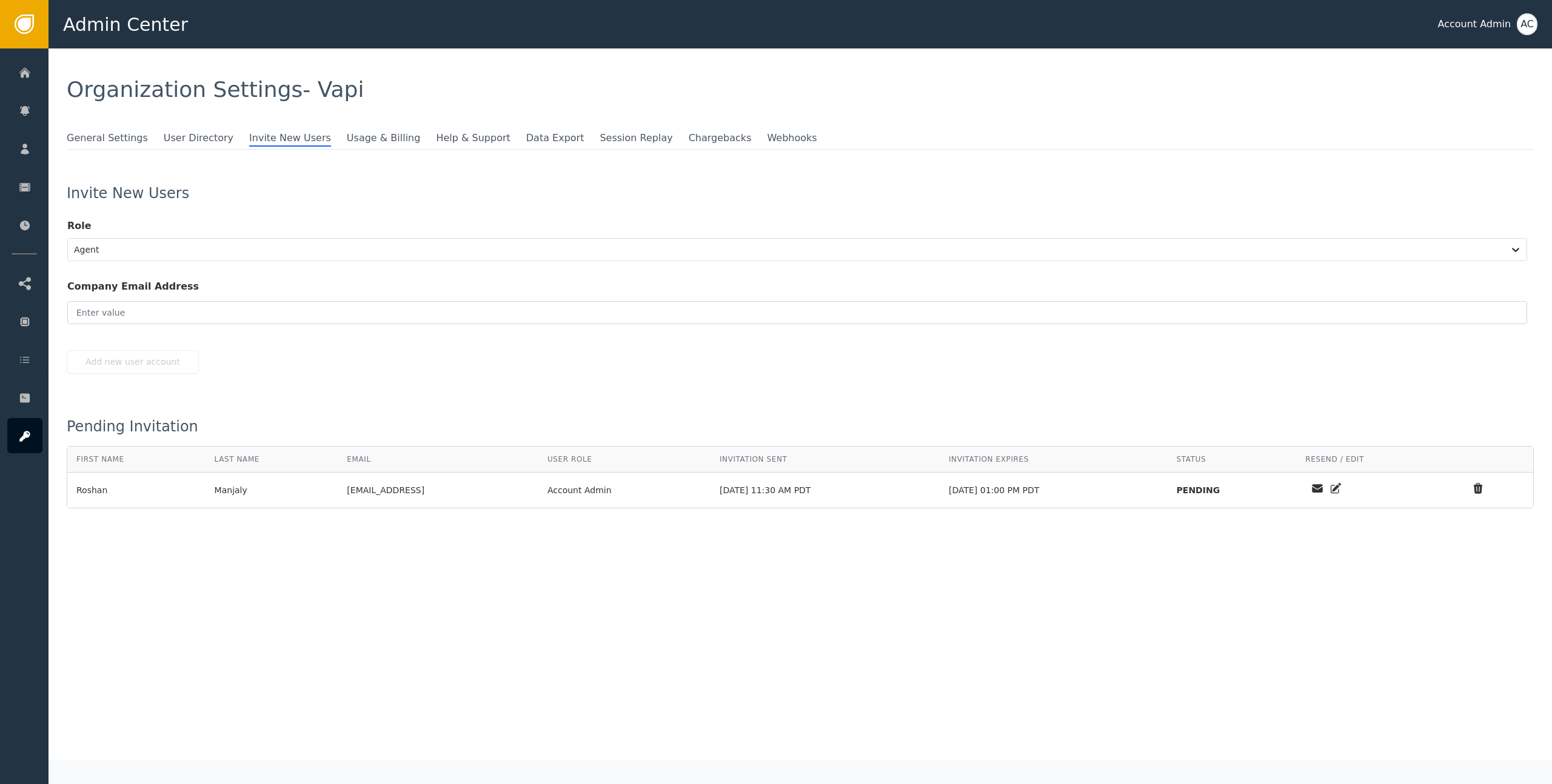
click at [614, 622] on div "Organization Settings - Vapi General Settings User Directory Invite New Users U…" at bounding box center [800, 404] width 1504 height 712
